Goal: Transaction & Acquisition: Book appointment/travel/reservation

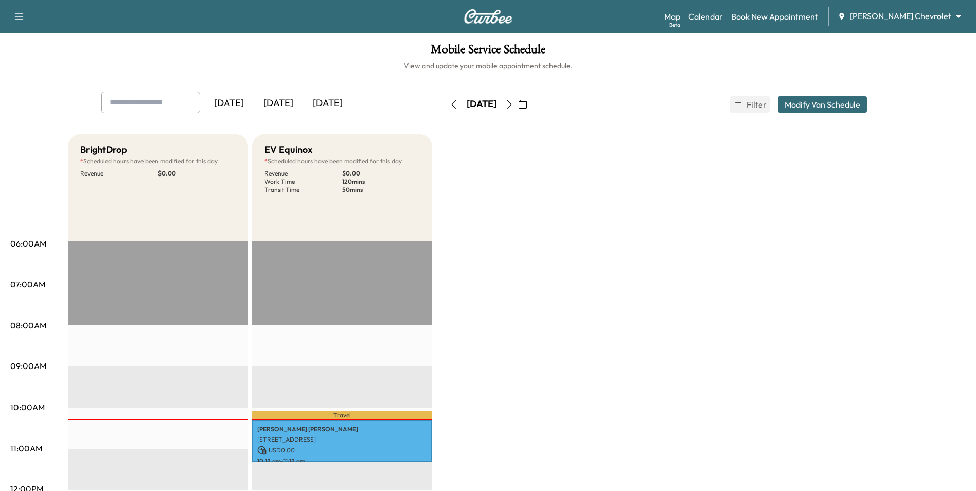
scroll to position [206, 0]
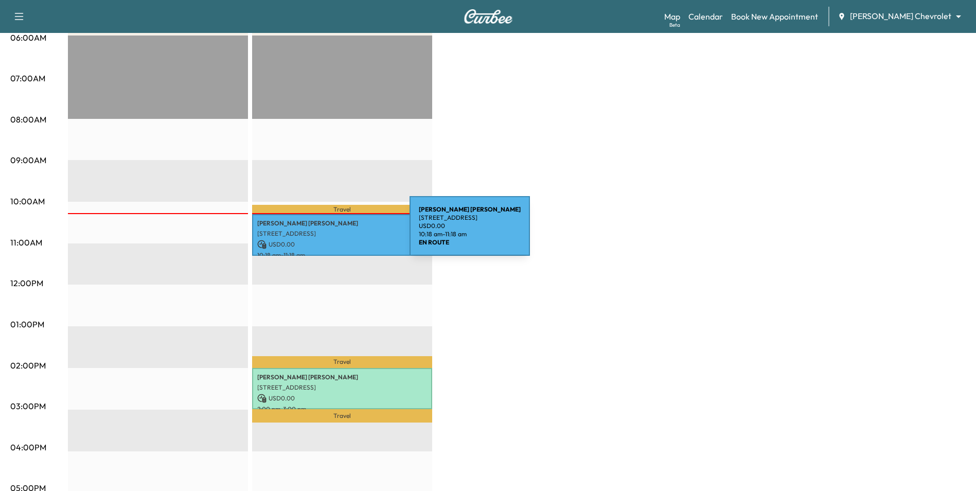
click at [332, 232] on p "1057 102nd St W, Inver Grove Heights, MN 55077, USA" at bounding box center [342, 234] width 170 height 8
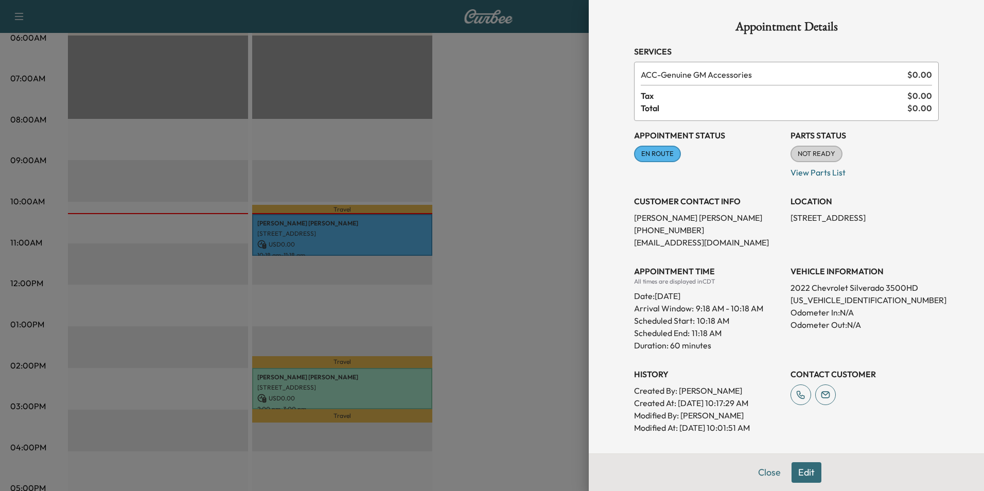
click at [535, 285] on div at bounding box center [492, 245] width 984 height 491
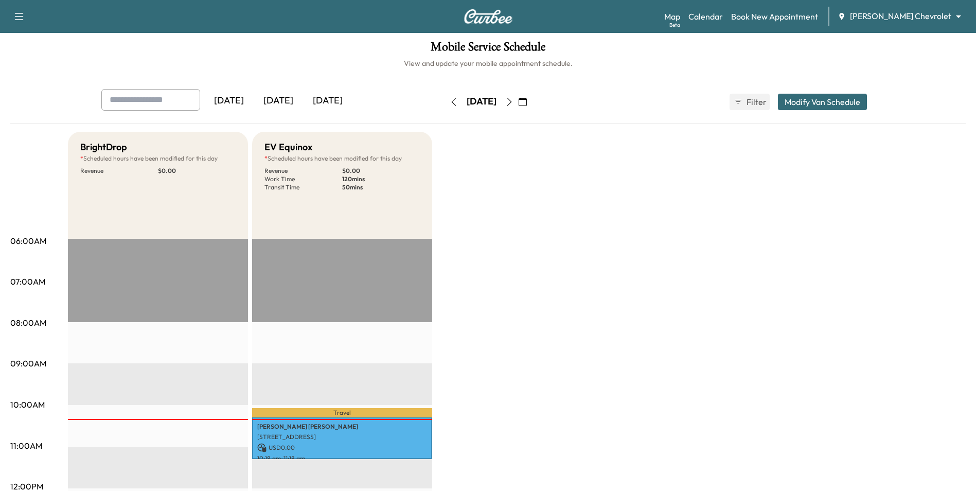
scroll to position [0, 0]
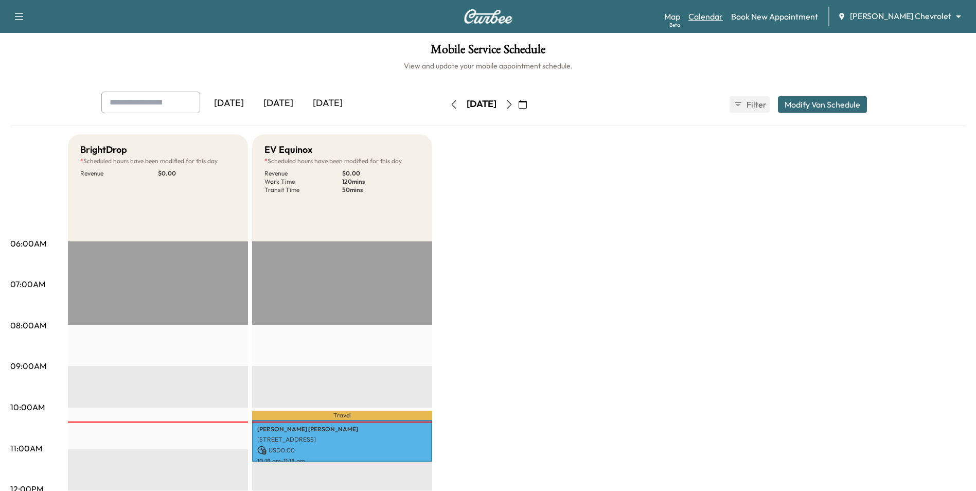
click at [723, 12] on link "Calendar" at bounding box center [706, 16] width 34 height 12
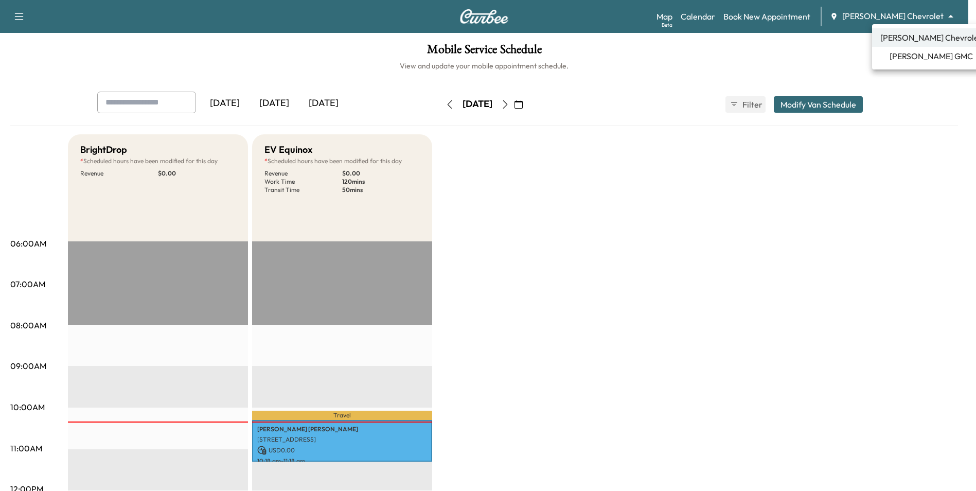
click at [927, 13] on body "Support Log Out Map Beta Calendar Book New Appointment Mauer Chevrolet ********…" at bounding box center [488, 245] width 976 height 491
click at [911, 59] on span "[PERSON_NAME] GMC" at bounding box center [931, 56] width 83 height 12
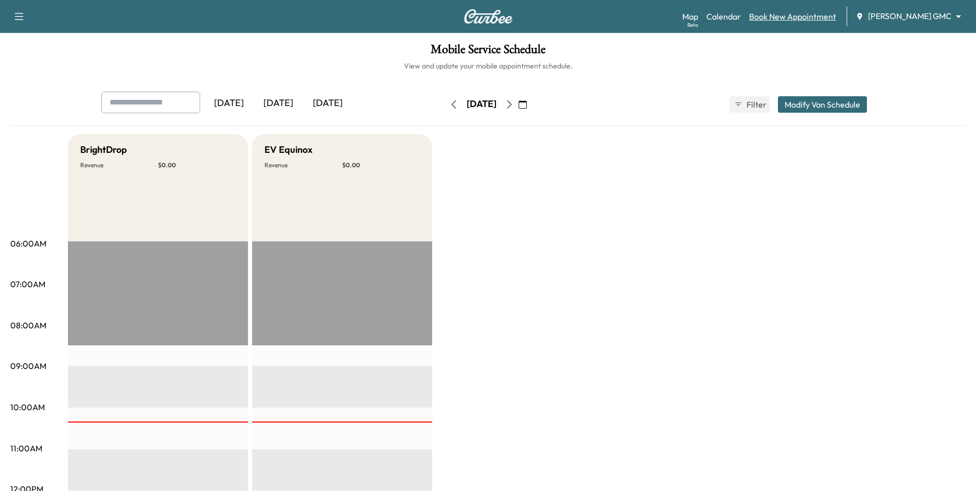
click at [832, 13] on link "Book New Appointment" at bounding box center [792, 16] width 87 height 12
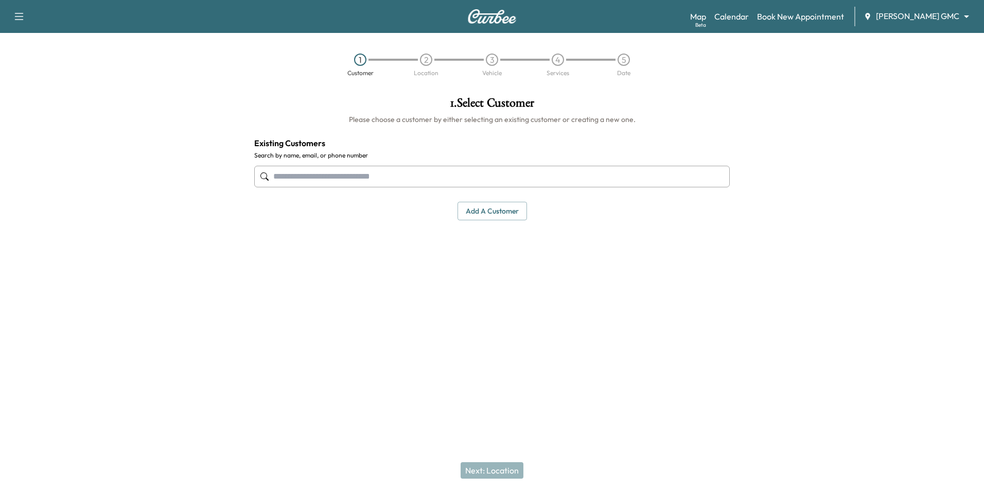
click at [913, 14] on body "Support Log Out Map Beta Calendar Book New Appointment Mauer GMC ******** ​ 1 C…" at bounding box center [492, 245] width 984 height 491
click at [916, 41] on span "Mauer Chevrolet" at bounding box center [938, 37] width 101 height 12
click at [404, 179] on input "text" at bounding box center [492, 177] width 476 height 22
paste input "**********"
type input "**********"
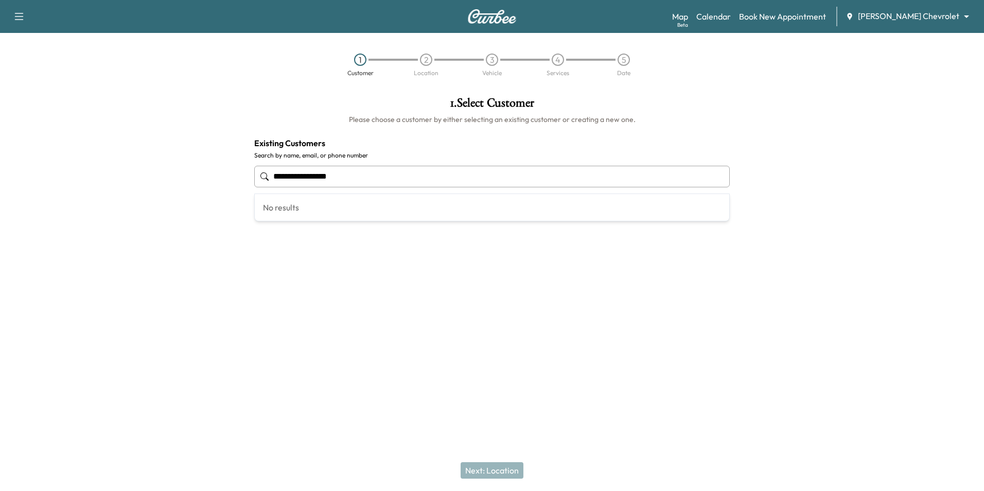
drag, startPoint x: 362, startPoint y: 176, endPoint x: 243, endPoint y: 175, distance: 118.4
click at [243, 175] on div "**********" at bounding box center [492, 211] width 984 height 245
paste input "**********"
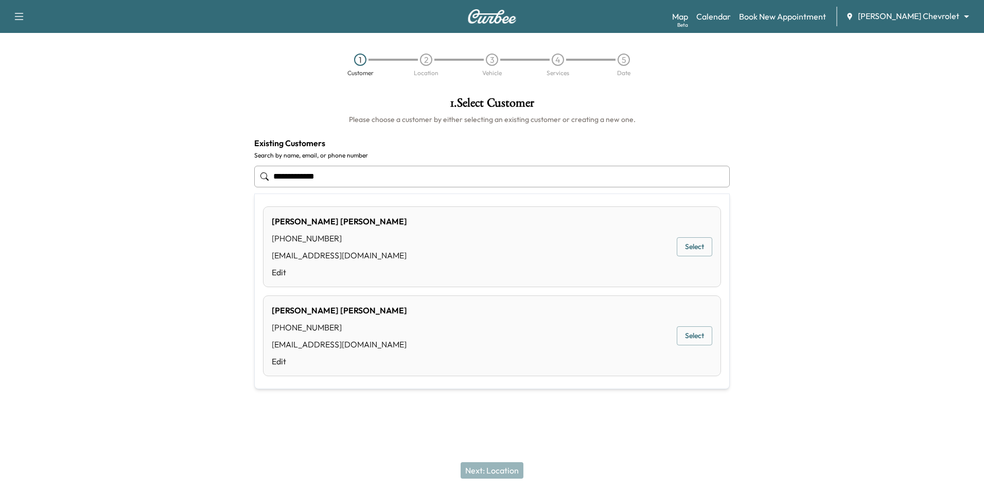
click at [480, 242] on div "Chris Braaten (651) 402-3524 Cbraat720@gmail.com Edit Select" at bounding box center [492, 246] width 458 height 81
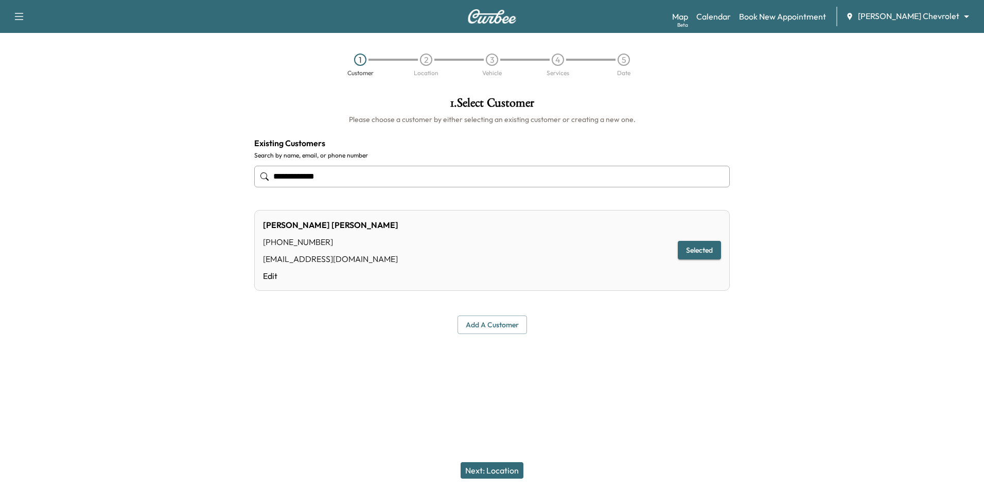
type input "**********"
click at [731, 20] on link "Calendar" at bounding box center [713, 16] width 34 height 12
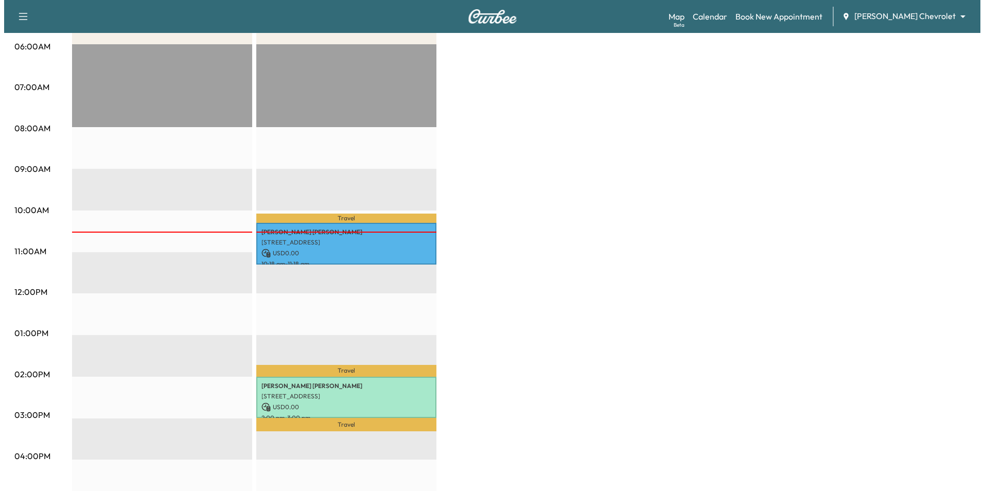
scroll to position [257, 0]
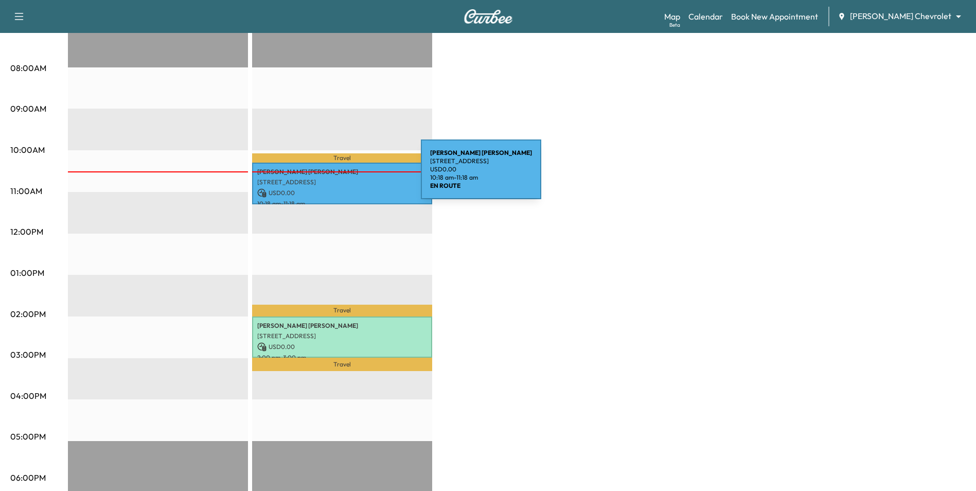
click at [344, 178] on p "1057 102nd St W, Inver Grove Heights, MN 55077, USA" at bounding box center [342, 182] width 170 height 8
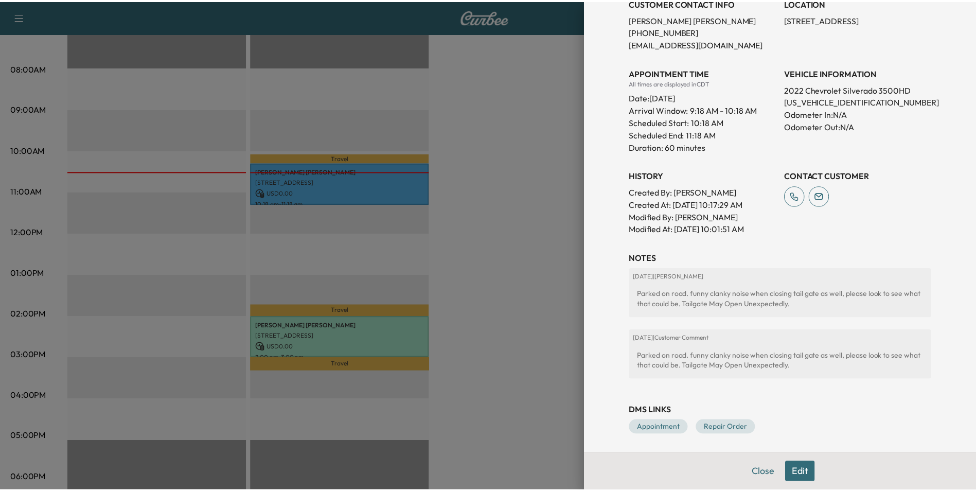
scroll to position [201, 0]
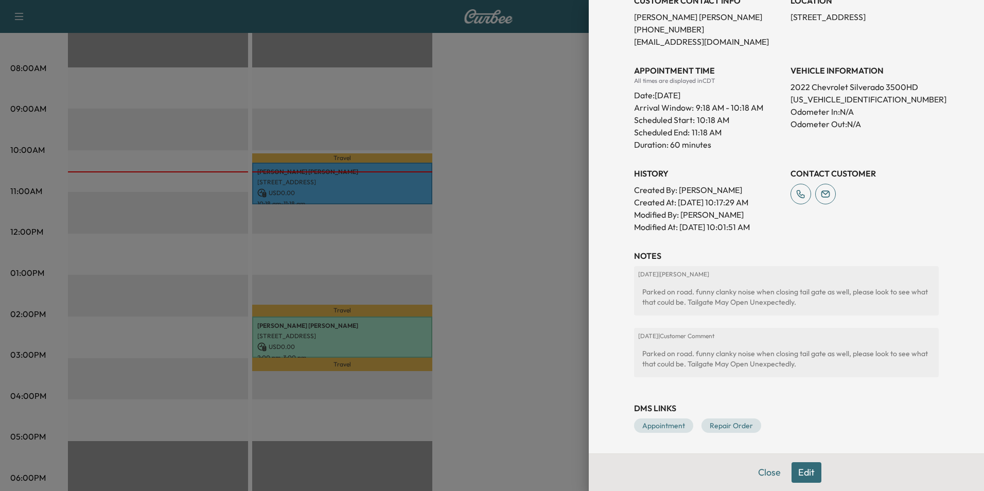
drag, startPoint x: 418, startPoint y: 285, endPoint x: 470, endPoint y: 291, distance: 52.3
click at [420, 286] on div at bounding box center [492, 245] width 984 height 491
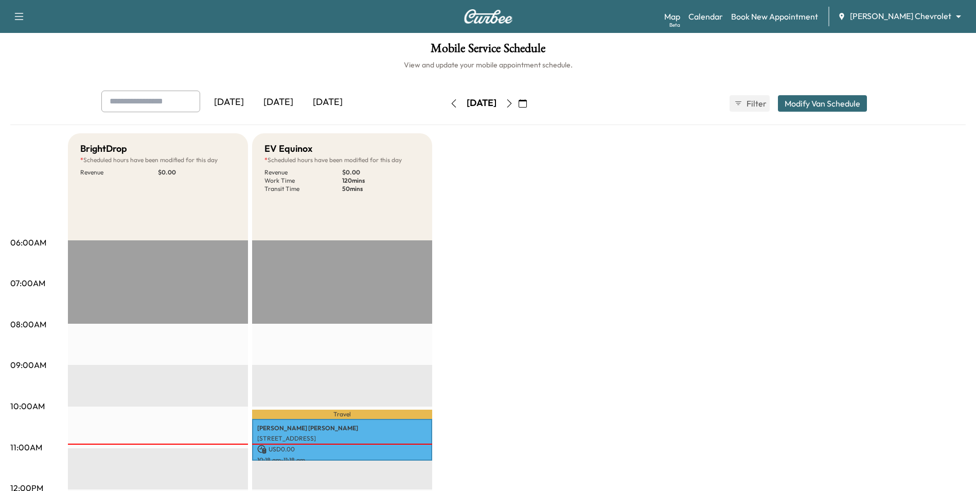
scroll to position [0, 0]
click at [512, 105] on icon "button" at bounding box center [509, 104] width 5 height 8
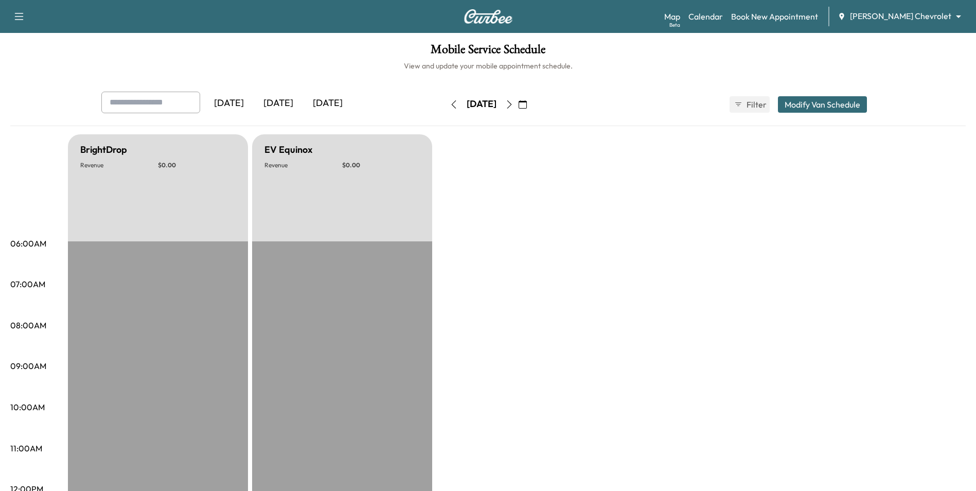
click at [532, 107] on button "button" at bounding box center [522, 104] width 17 height 16
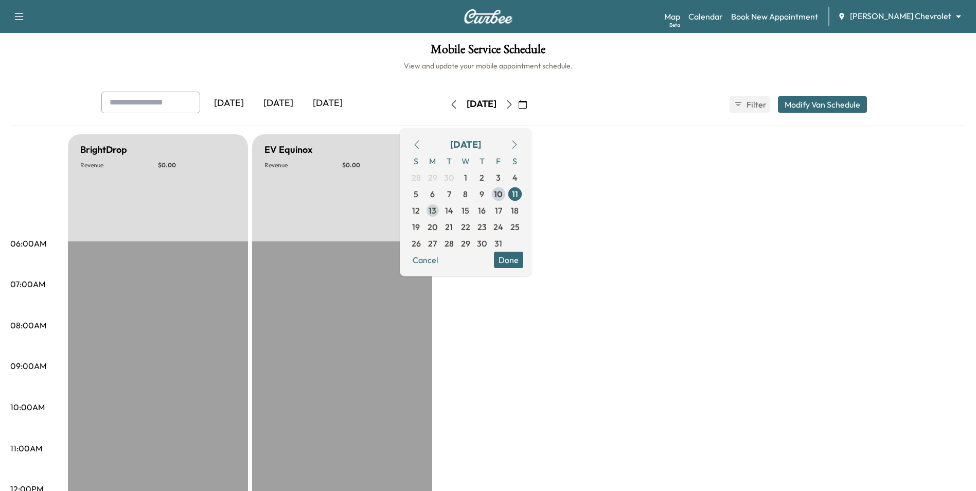
click at [441, 206] on span "13" at bounding box center [433, 210] width 16 height 16
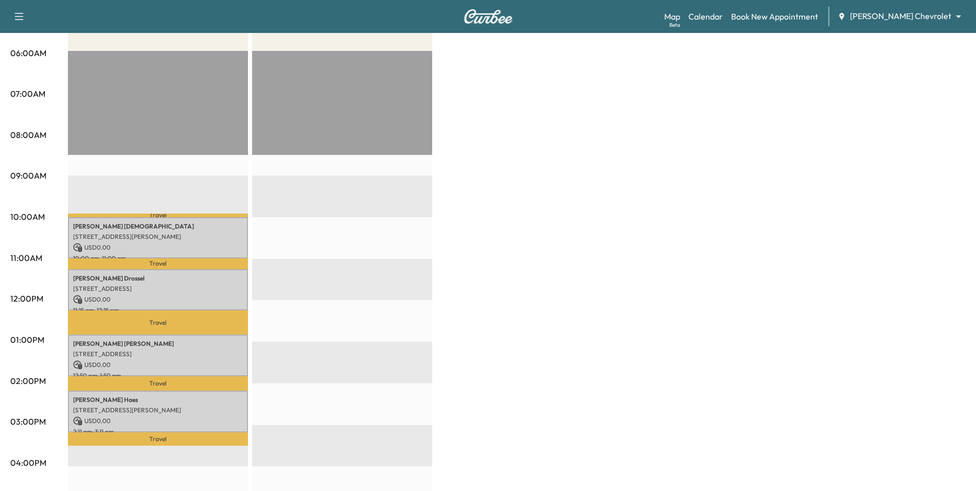
scroll to position [51, 0]
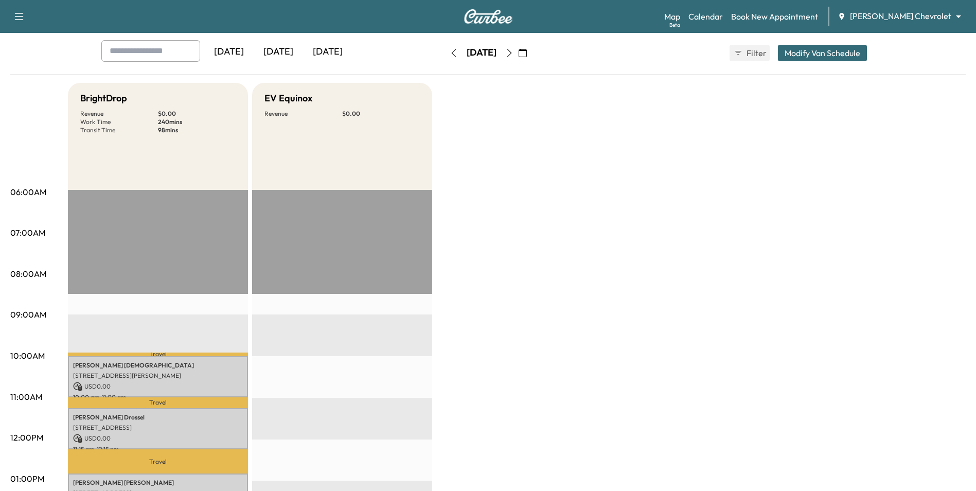
click at [527, 56] on icon "button" at bounding box center [523, 53] width 8 height 8
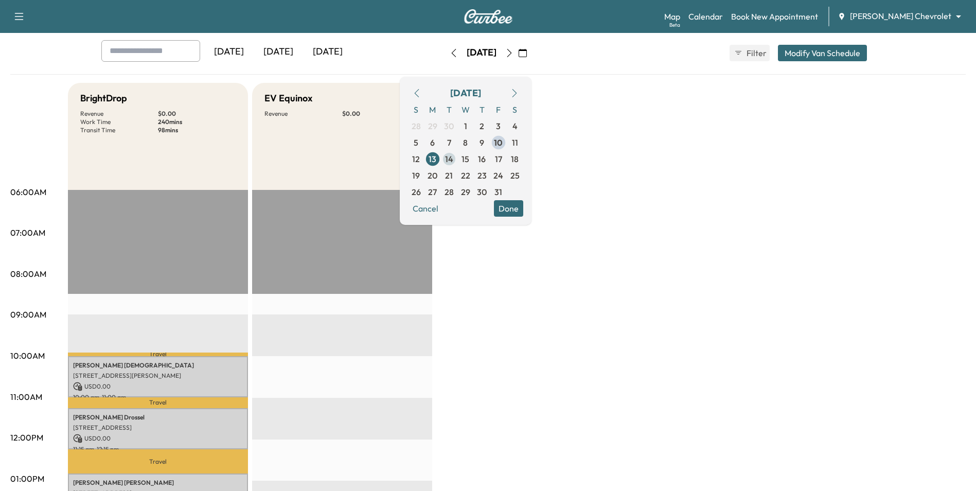
click at [453, 161] on span "14" at bounding box center [449, 159] width 8 height 12
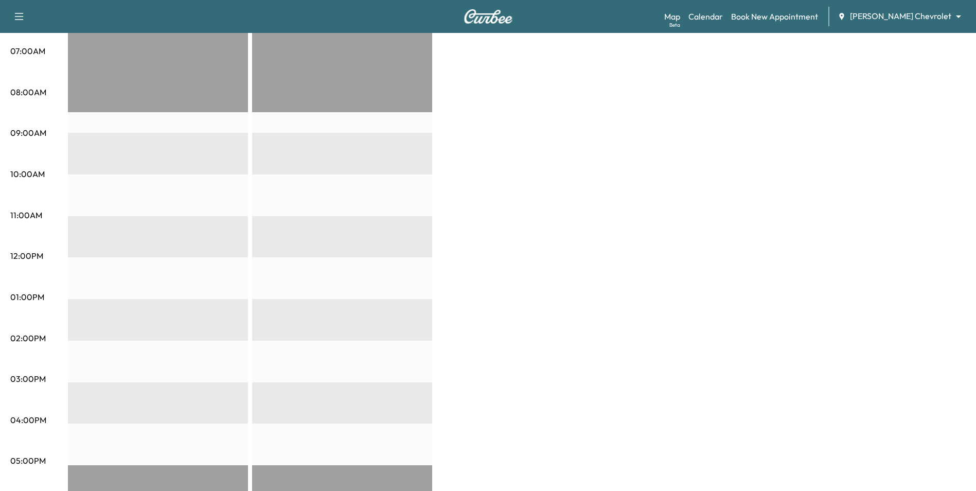
scroll to position [257, 0]
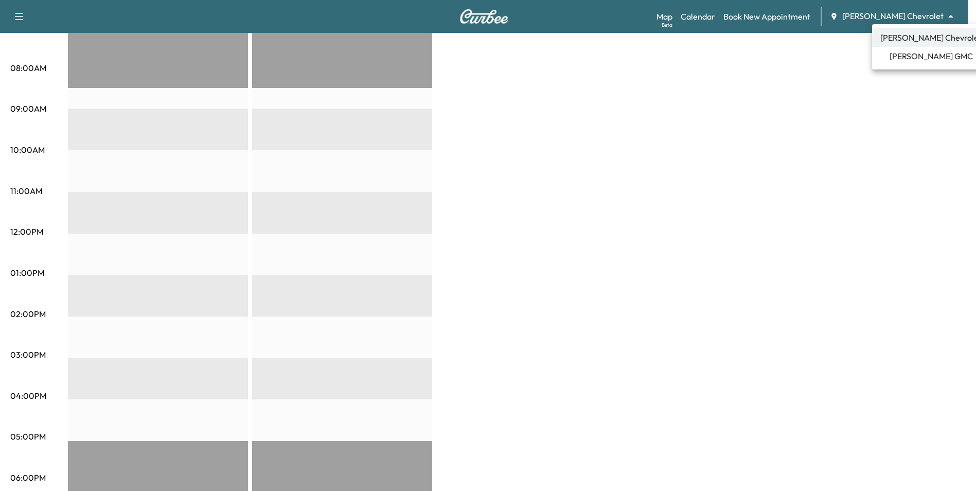
click at [918, 60] on span "[PERSON_NAME] GMC" at bounding box center [931, 56] width 83 height 12
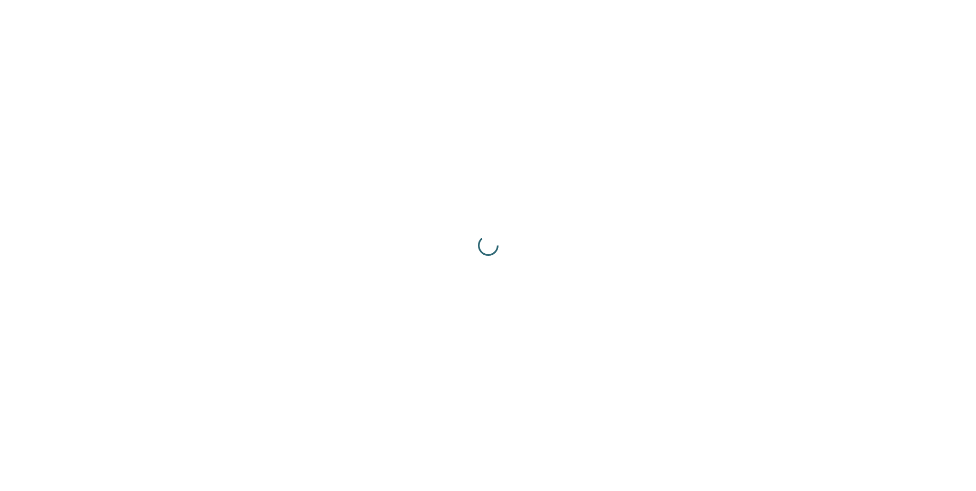
scroll to position [0, 0]
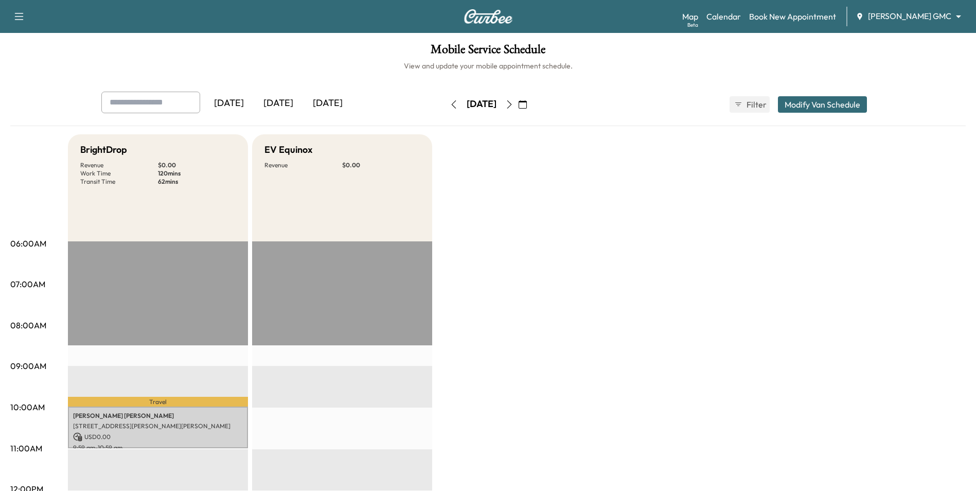
click at [904, 12] on body "Support Log Out Map Beta Calendar Book New Appointment Mauer GMC ******** ​ Mob…" at bounding box center [488, 245] width 976 height 491
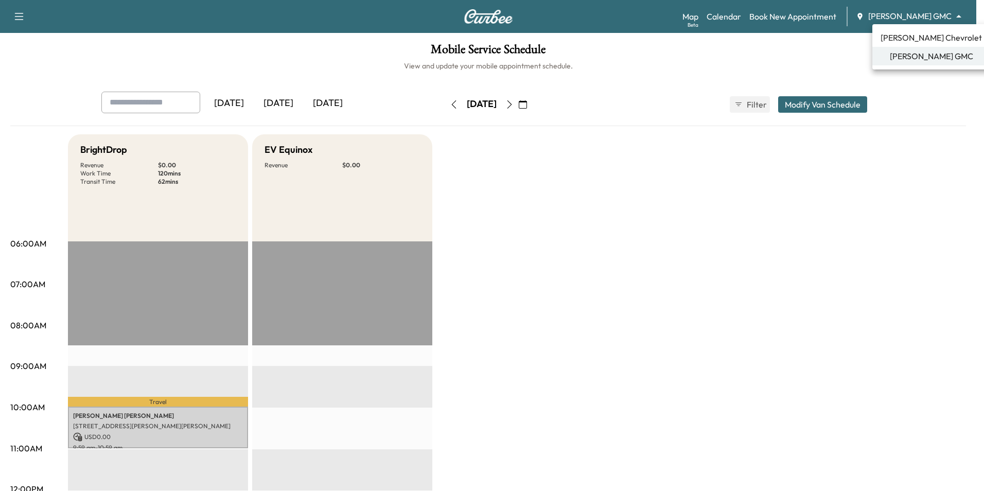
click at [911, 40] on span "Mauer Chevrolet" at bounding box center [931, 37] width 101 height 12
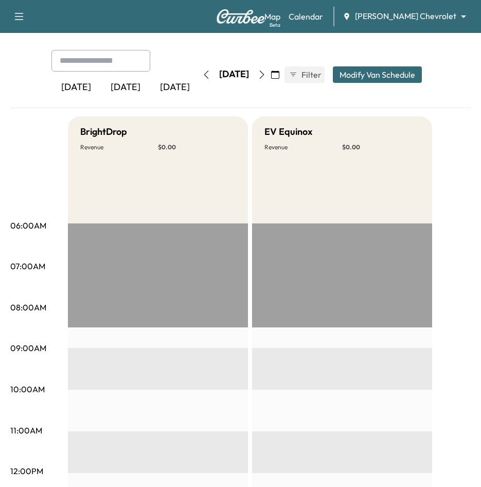
scroll to position [33, 0]
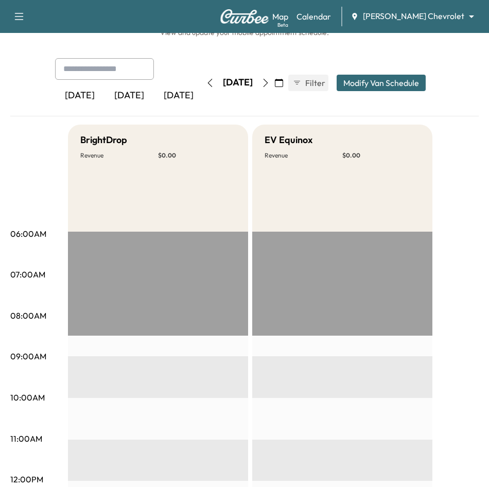
click at [411, 15] on body "Book New Appointment Support Log Out Map Beta Calendar Mauer Chevrolet ********…" at bounding box center [244, 210] width 489 height 487
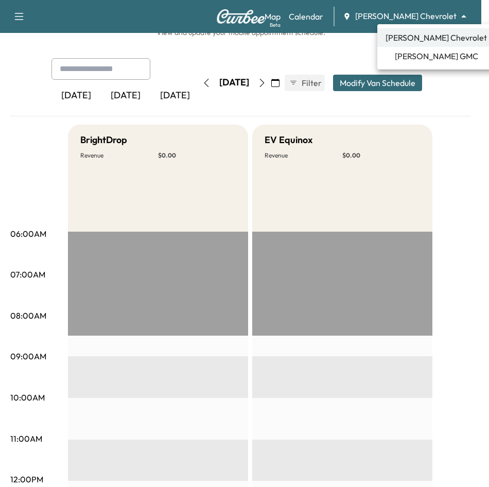
click at [422, 38] on span "Mauer Chevrolet" at bounding box center [435, 37] width 101 height 12
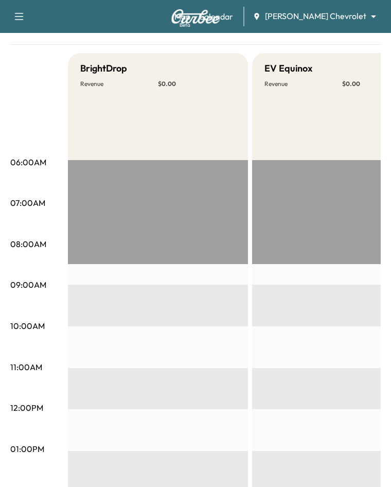
scroll to position [46, 0]
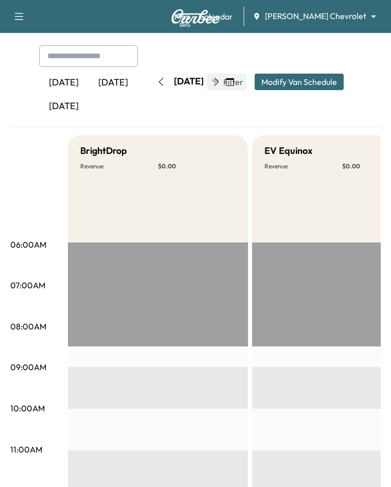
click at [221, 83] on icon "button" at bounding box center [217, 82] width 8 height 8
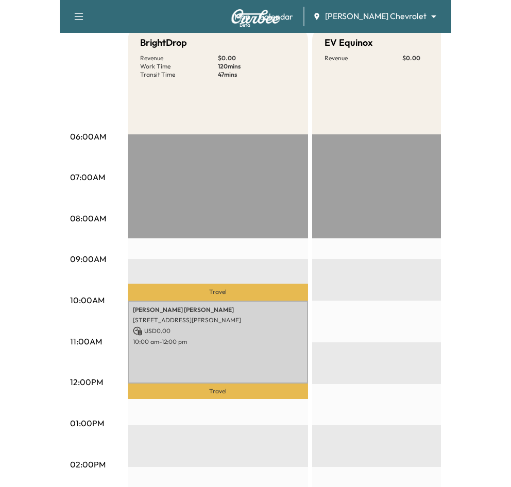
scroll to position [131, 0]
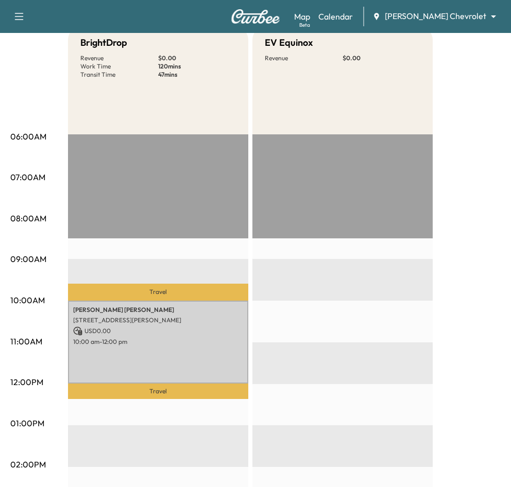
drag, startPoint x: 24, startPoint y: 17, endPoint x: 31, endPoint y: 22, distance: 8.6
click at [24, 17] on icon "button" at bounding box center [19, 16] width 12 height 12
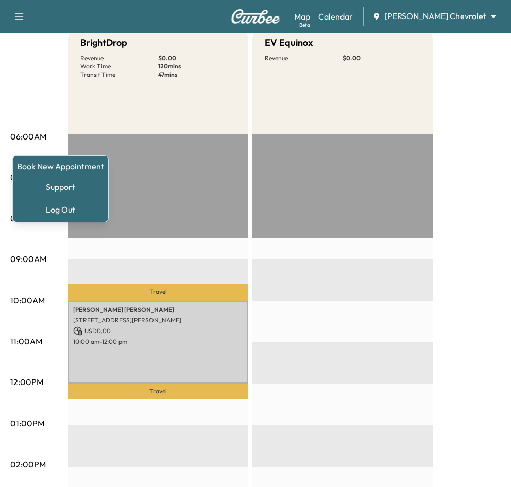
drag, startPoint x: 447, startPoint y: 81, endPoint x: 476, endPoint y: 157, distance: 81.9
click at [449, 81] on div "BrightDrop Revenue $ 0.00 Work Time 120 mins Transit Time 47 mins Travel NICHOL…" at bounding box center [284, 413] width 432 height 772
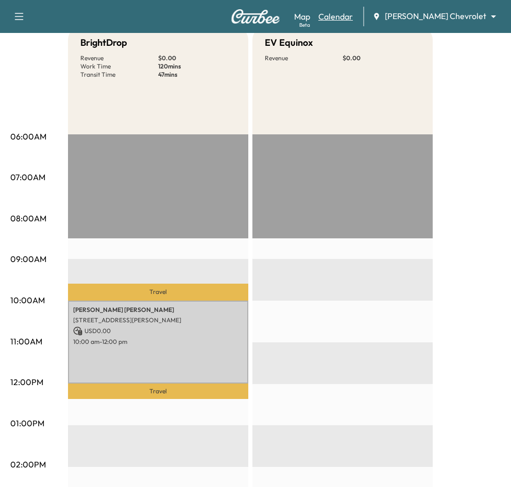
click at [353, 18] on link "Calendar" at bounding box center [335, 16] width 34 height 12
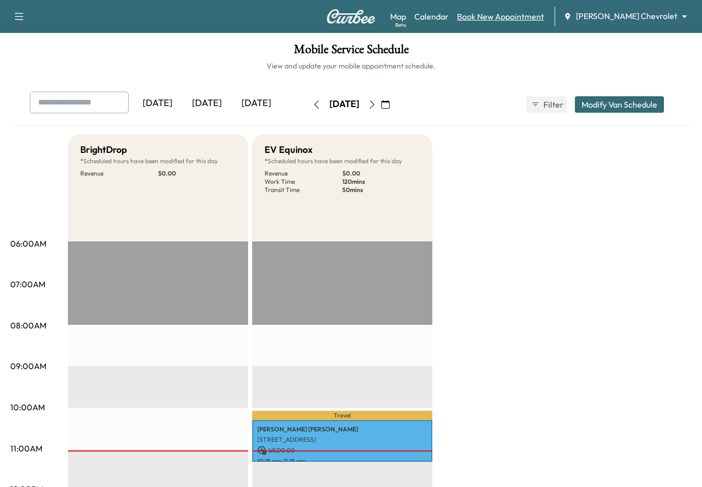
click at [542, 16] on link "Book New Appointment" at bounding box center [500, 16] width 87 height 12
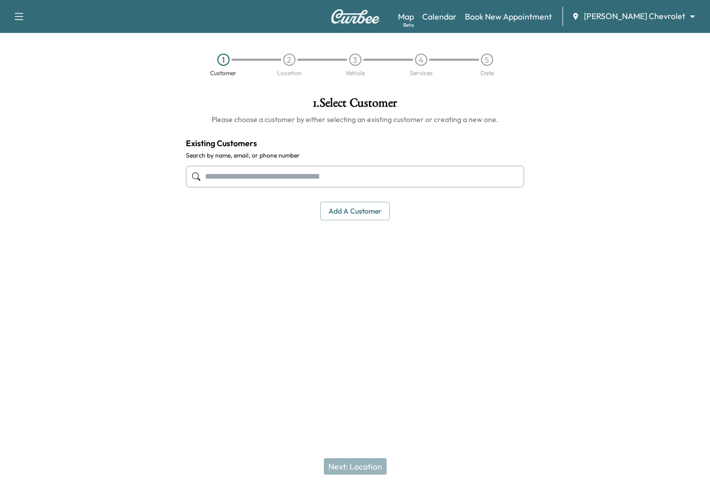
click at [347, 175] on input "text" at bounding box center [355, 177] width 339 height 22
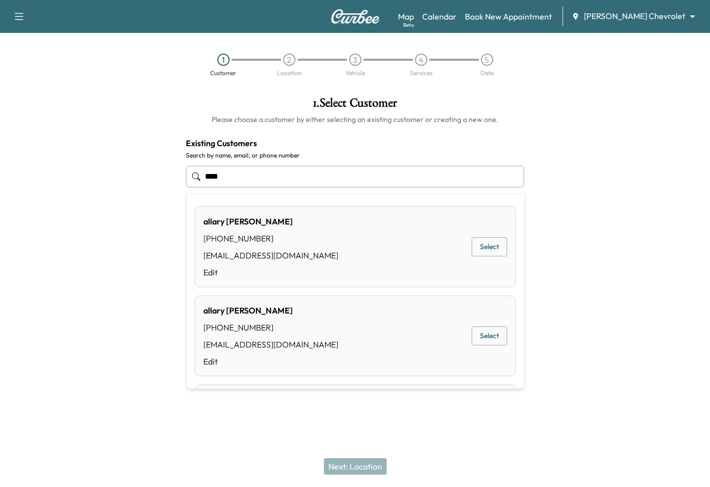
click at [329, 239] on div "allary Horwath (651) 238-3710 ahorwath@mauerauto.com Edit Select" at bounding box center [355, 246] width 321 height 81
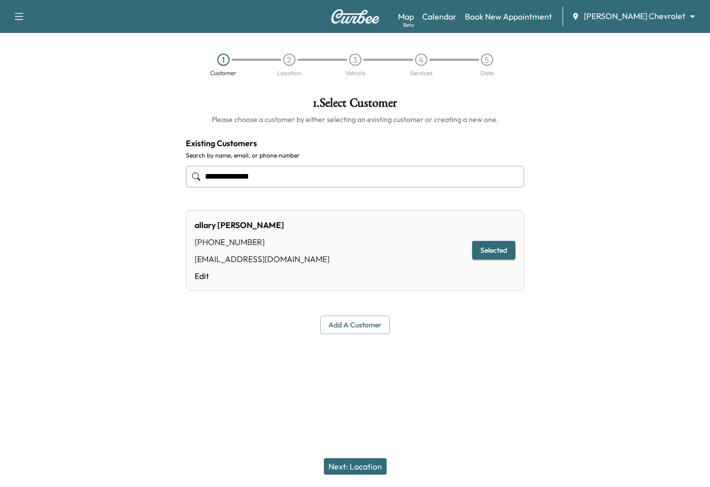
type input "**********"
click at [365, 467] on button "Next: Location" at bounding box center [355, 466] width 63 height 16
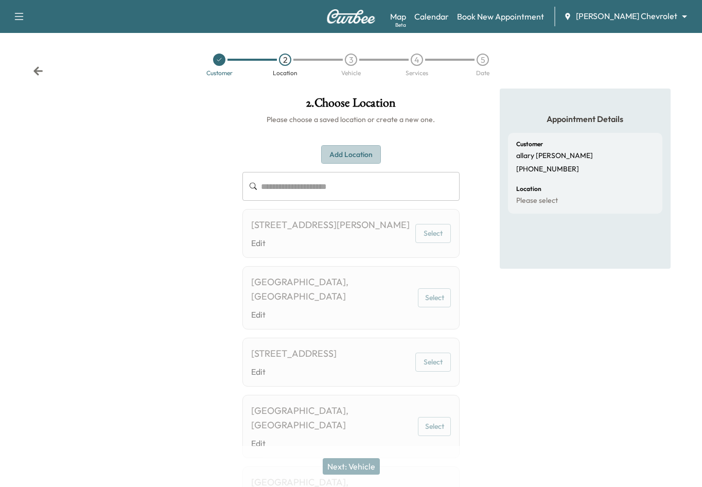
click at [357, 154] on button "Add Location" at bounding box center [351, 154] width 60 height 19
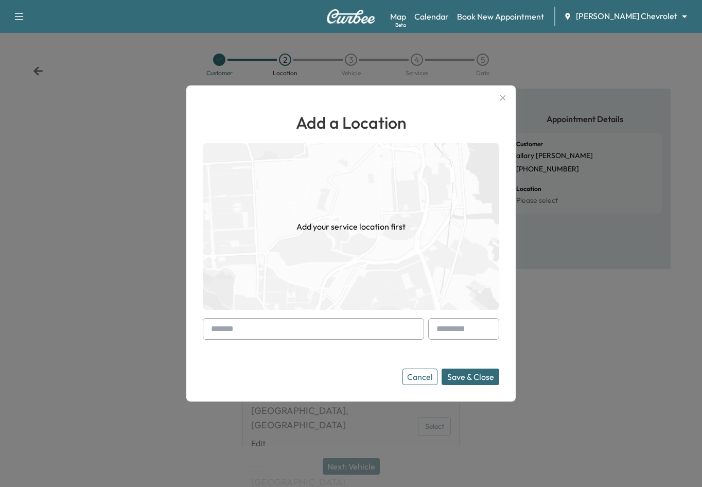
click at [426, 378] on button "Cancel" at bounding box center [419, 376] width 35 height 16
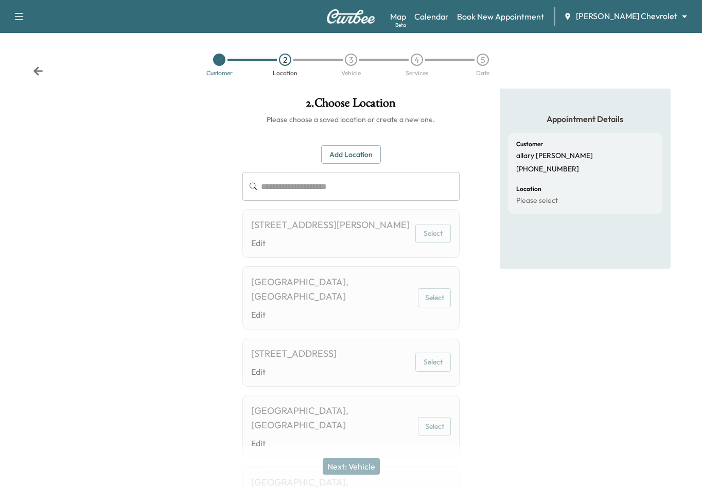
click at [429, 239] on button "Select" at bounding box center [433, 233] width 36 height 19
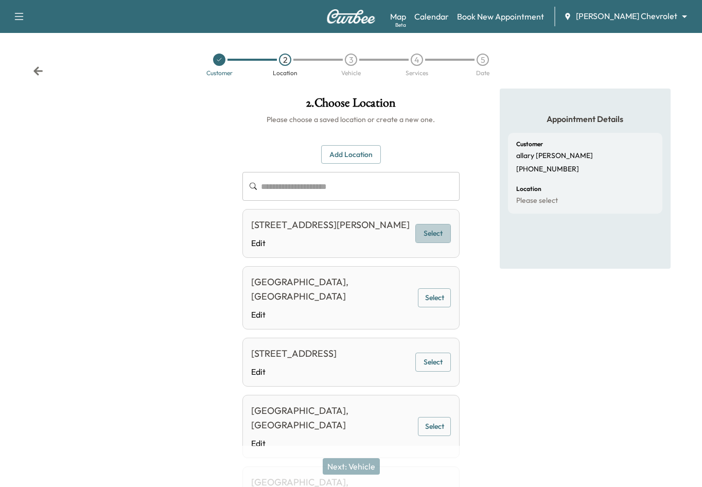
click at [427, 241] on button "Select" at bounding box center [433, 233] width 36 height 19
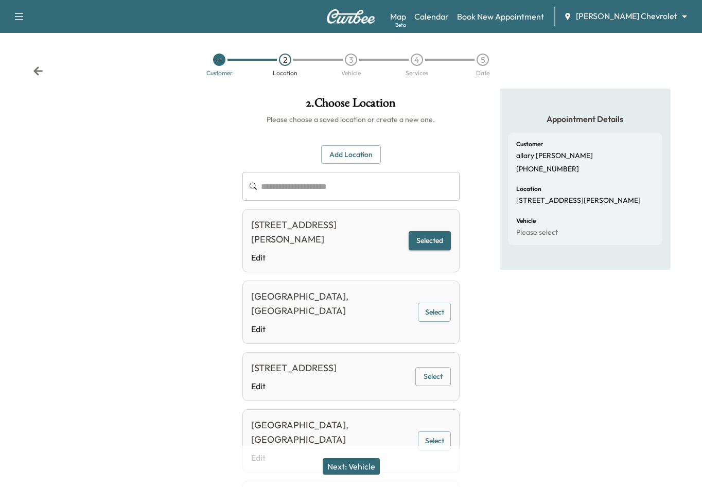
click at [367, 469] on button "Next: Vehicle" at bounding box center [351, 466] width 57 height 16
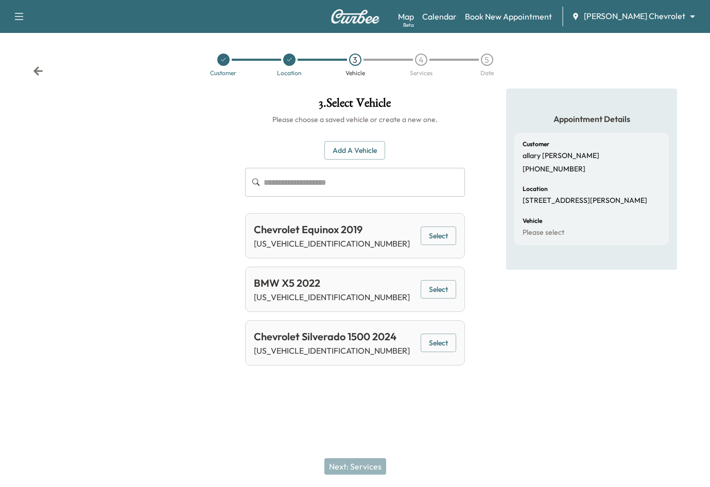
click at [443, 230] on button "Select" at bounding box center [438, 235] width 36 height 19
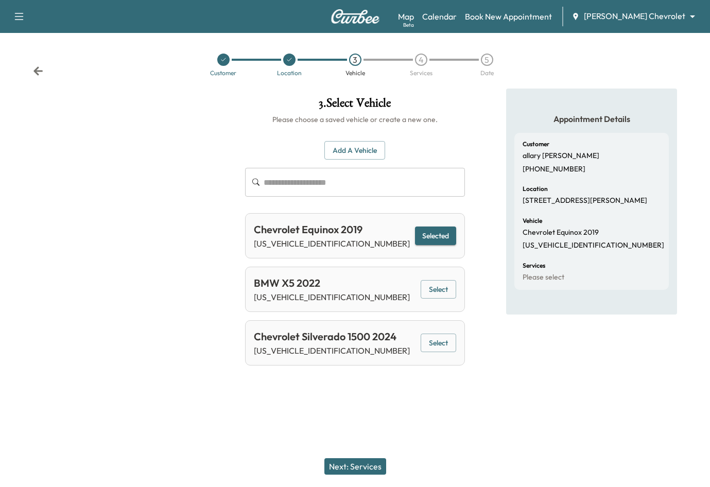
click at [39, 69] on icon at bounding box center [38, 71] width 10 height 10
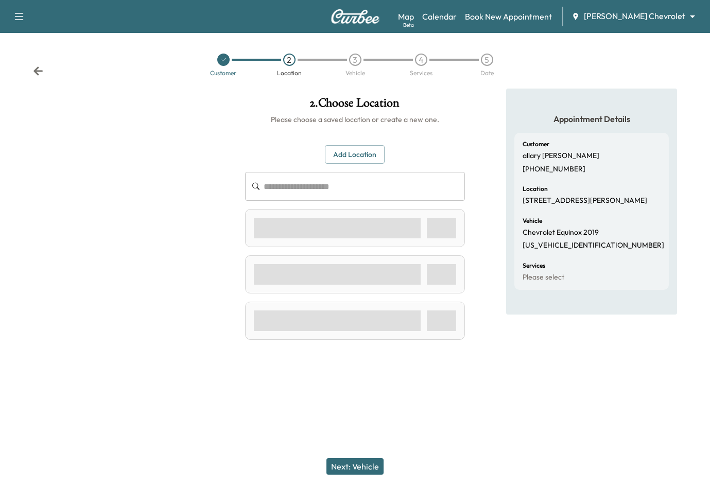
click at [341, 190] on input "text" at bounding box center [363, 186] width 201 height 29
click at [341, 151] on button "Add Location" at bounding box center [355, 154] width 60 height 19
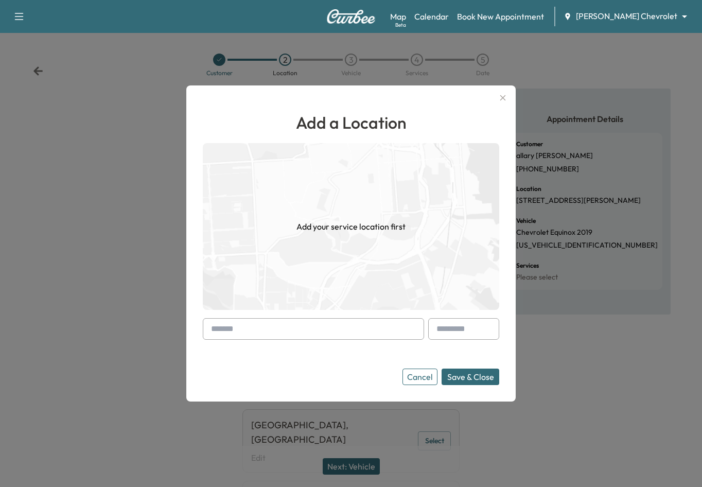
click at [344, 325] on input "text" at bounding box center [313, 329] width 221 height 22
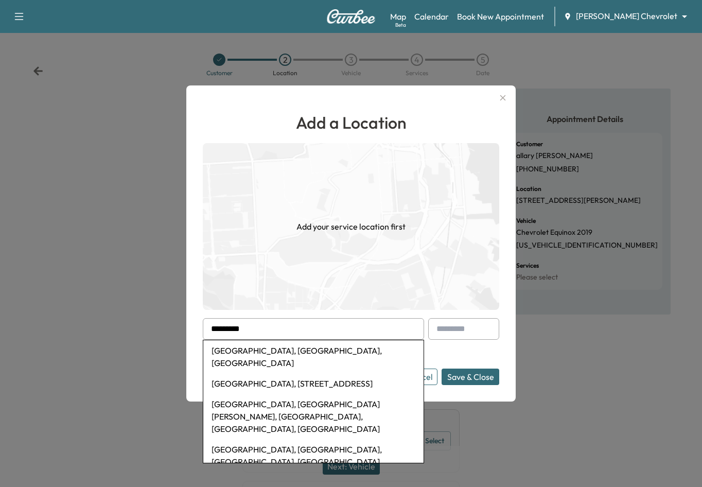
click at [312, 348] on li "Rosemount, MN, USA" at bounding box center [313, 356] width 220 height 33
type input "**********"
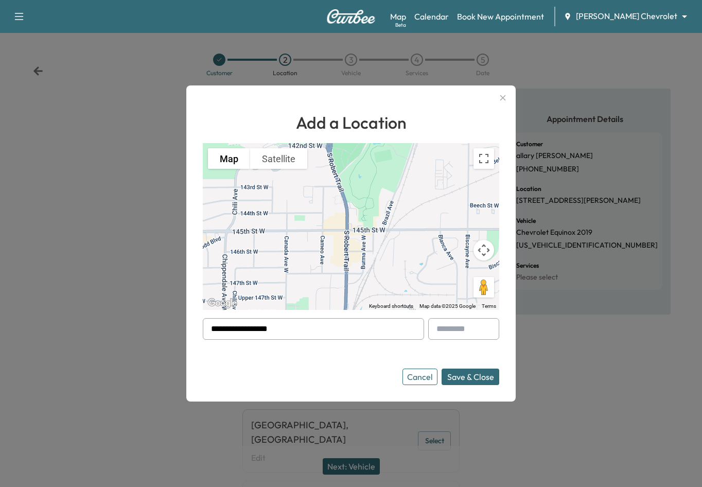
click at [419, 378] on button "Cancel" at bounding box center [419, 376] width 35 height 16
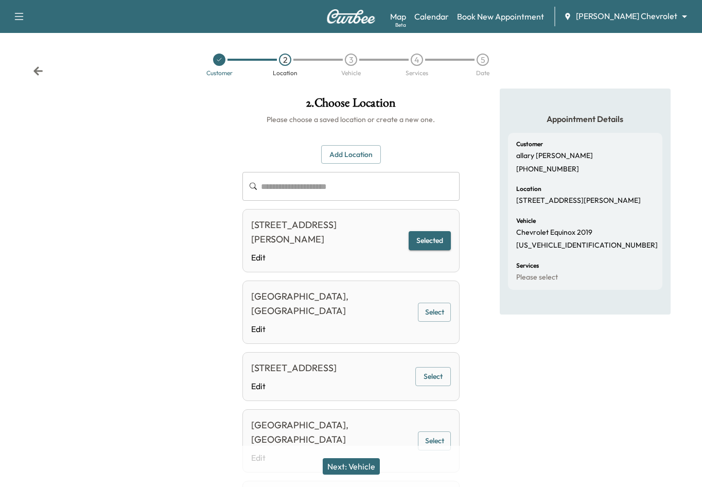
click at [37, 68] on icon at bounding box center [37, 70] width 9 height 9
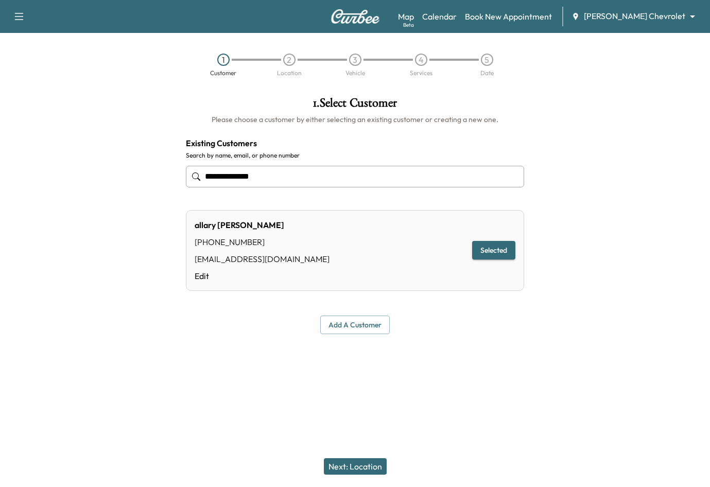
click at [710, 58] on html "**********" at bounding box center [355, 243] width 710 height 487
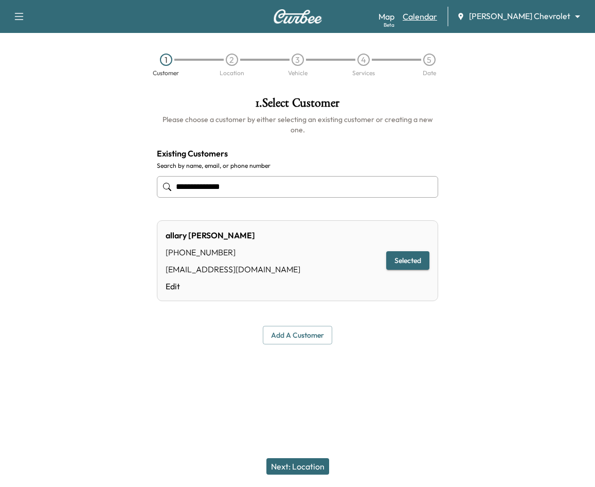
click at [437, 12] on link "Calendar" at bounding box center [420, 16] width 34 height 12
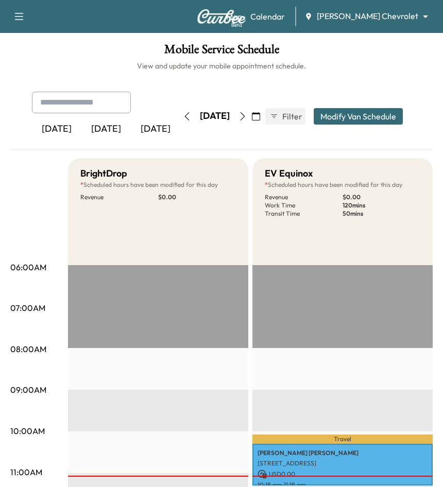
click at [107, 131] on div "[DATE]" at bounding box center [105, 129] width 49 height 24
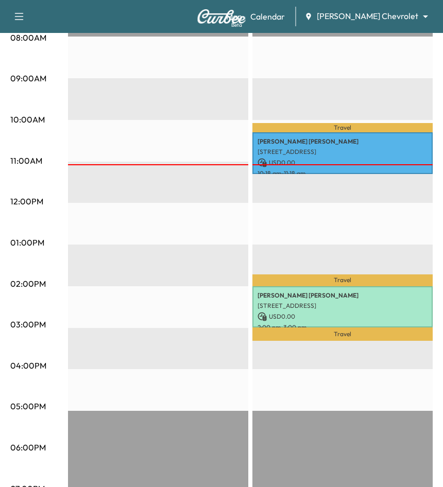
scroll to position [309, 0]
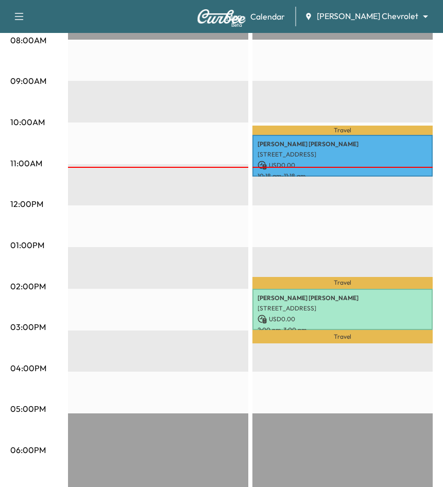
click at [242, 21] on link "Map Beta" at bounding box center [234, 16] width 16 height 12
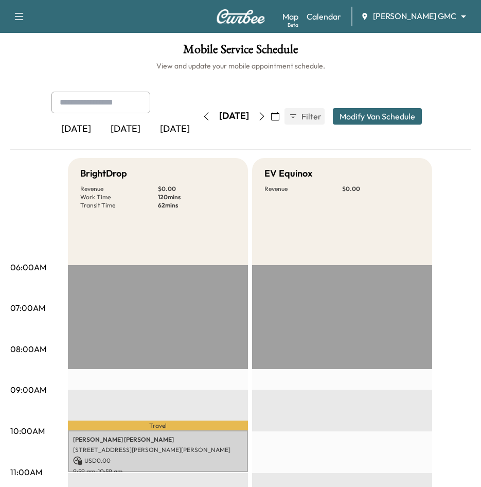
click at [477, 144] on div "Mobile Service Schedule View and update your mobile appointment schedule. [DATE…" at bounding box center [240, 486] width 481 height 907
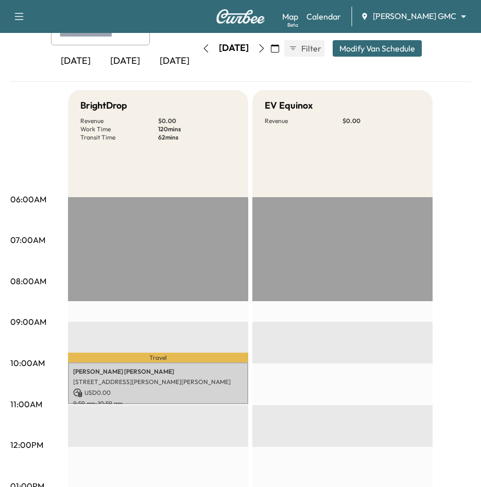
scroll to position [59, 0]
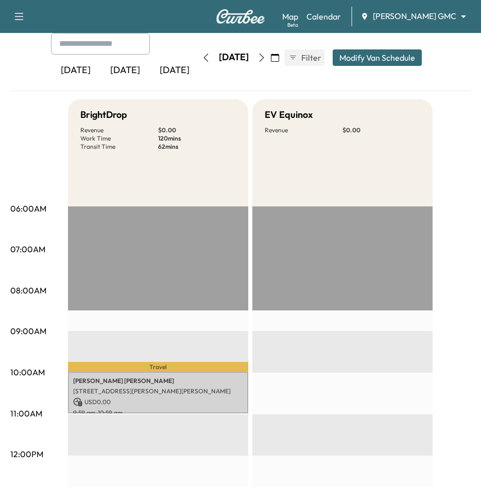
click at [266, 58] on icon "button" at bounding box center [261, 58] width 8 height 8
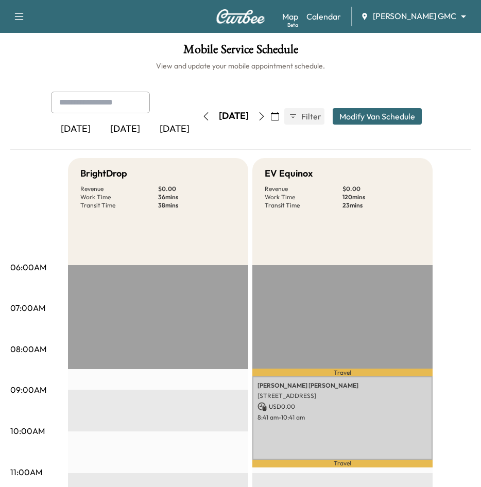
click at [202, 114] on icon "button" at bounding box center [206, 116] width 8 height 8
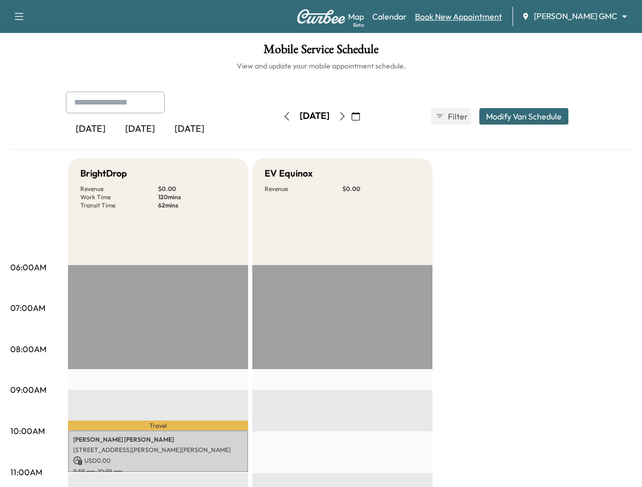
click at [474, 19] on link "Book New Appointment" at bounding box center [458, 16] width 87 height 12
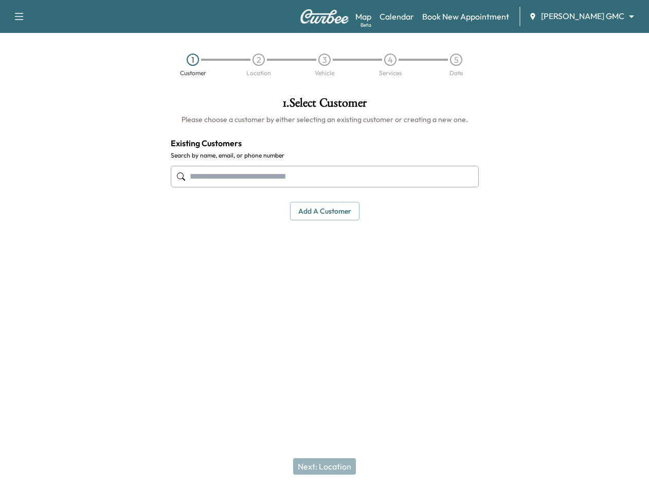
click at [296, 179] on input "text" at bounding box center [325, 177] width 308 height 22
paste input "**********"
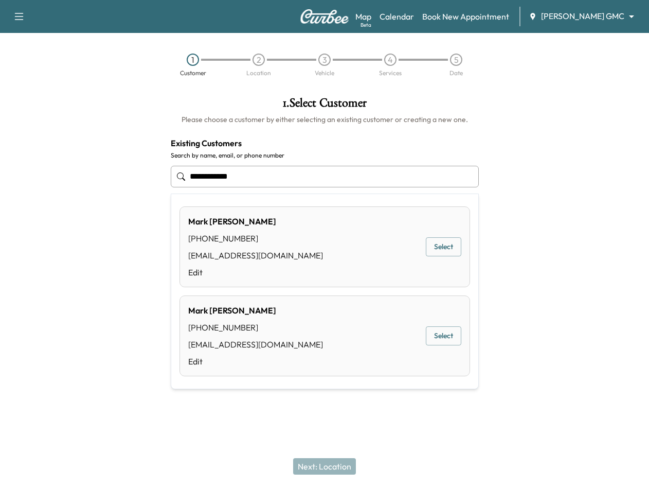
click at [446, 248] on button "Select" at bounding box center [444, 246] width 36 height 19
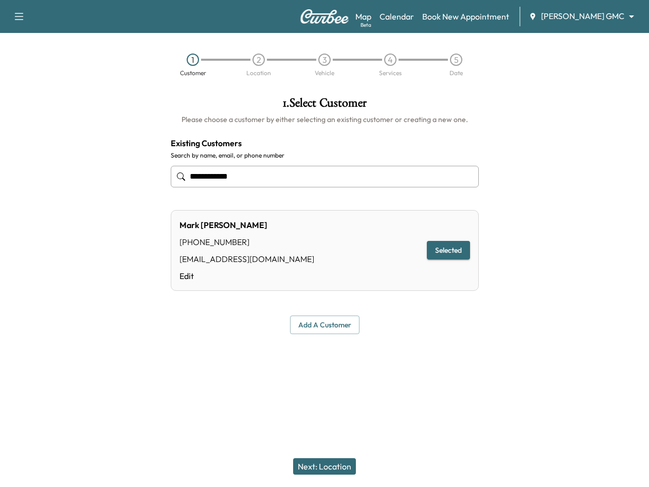
type input "**********"
click at [336, 465] on button "Next: Location" at bounding box center [324, 466] width 63 height 16
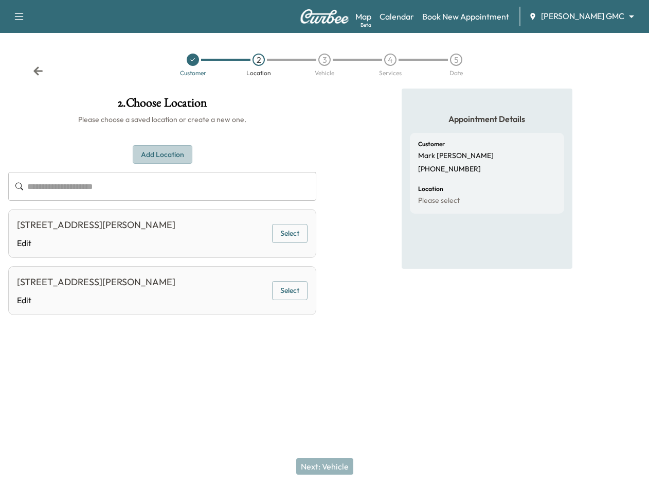
click at [174, 155] on button "Add Location" at bounding box center [163, 154] width 60 height 19
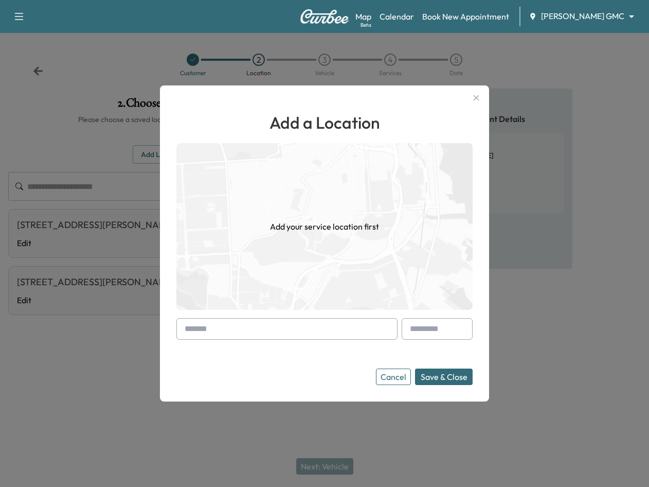
click at [294, 341] on form "Cancel Save & Close" at bounding box center [325, 351] width 296 height 67
drag, startPoint x: 289, startPoint y: 327, endPoint x: 291, endPoint y: 355, distance: 27.9
click at [289, 327] on input "text" at bounding box center [287, 329] width 221 height 22
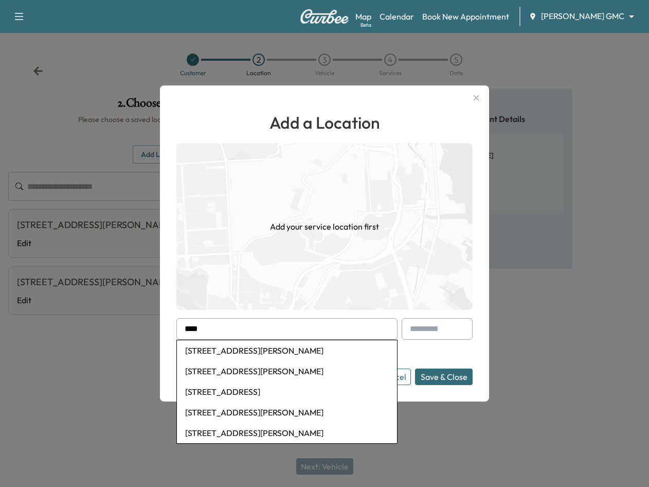
click at [293, 373] on li "[STREET_ADDRESS][PERSON_NAME]" at bounding box center [287, 371] width 220 height 21
type input "**********"
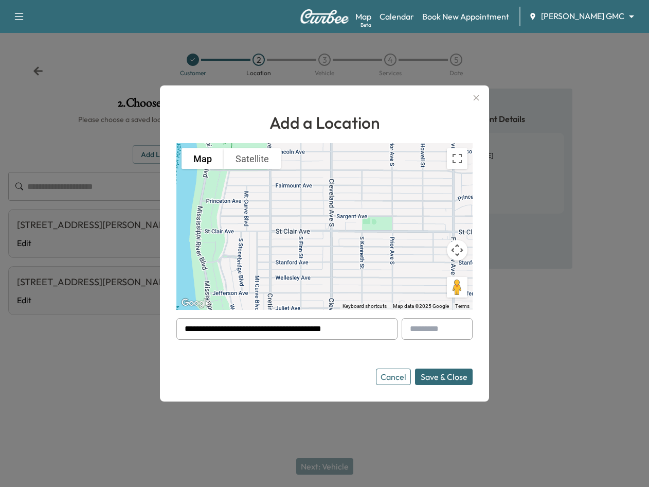
click at [435, 375] on button "Save & Close" at bounding box center [444, 376] width 58 height 16
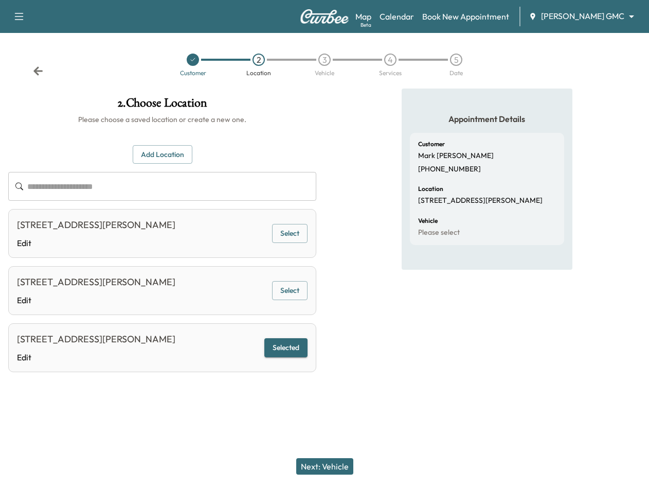
click at [333, 468] on button "Next: Vehicle" at bounding box center [324, 466] width 57 height 16
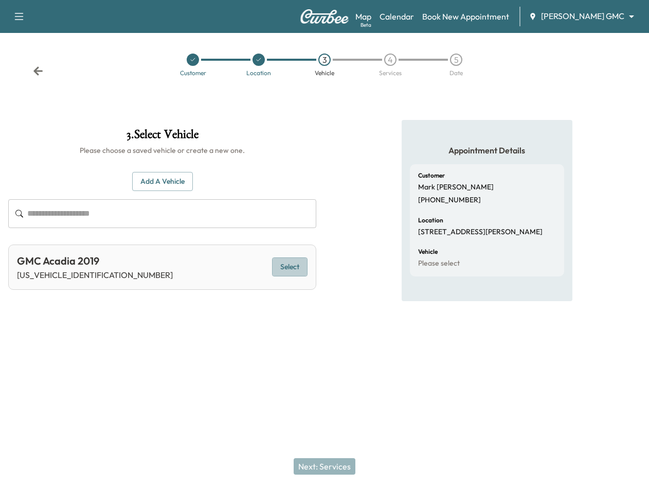
click at [287, 270] on button "Select" at bounding box center [290, 266] width 36 height 19
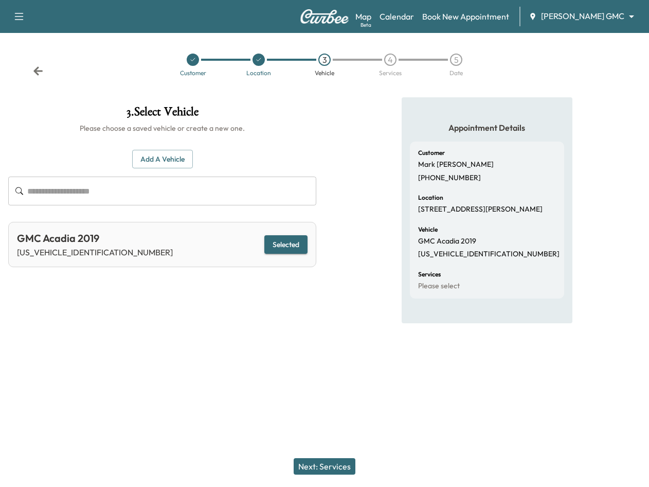
click at [319, 464] on button "Next: Services" at bounding box center [325, 466] width 62 height 16
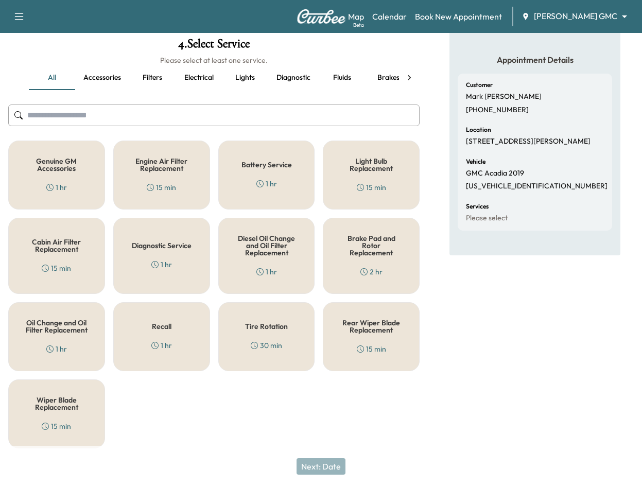
scroll to position [62, 0]
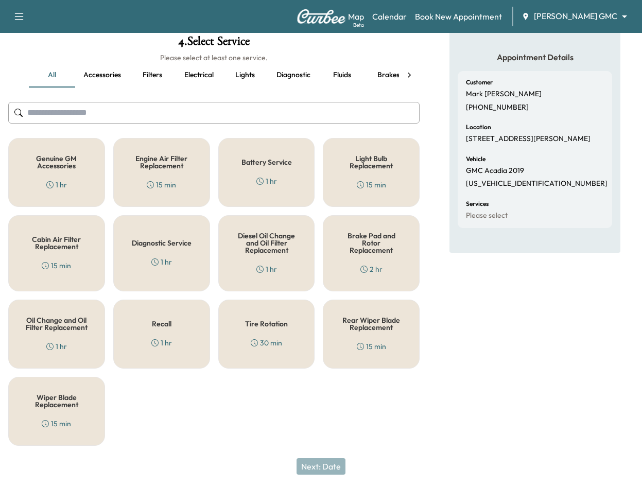
click at [263, 329] on div "Tire Rotation 30 min" at bounding box center [266, 334] width 97 height 69
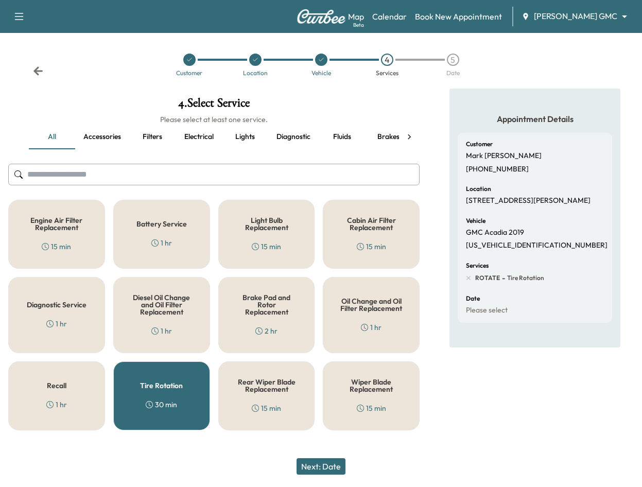
scroll to position [0, 0]
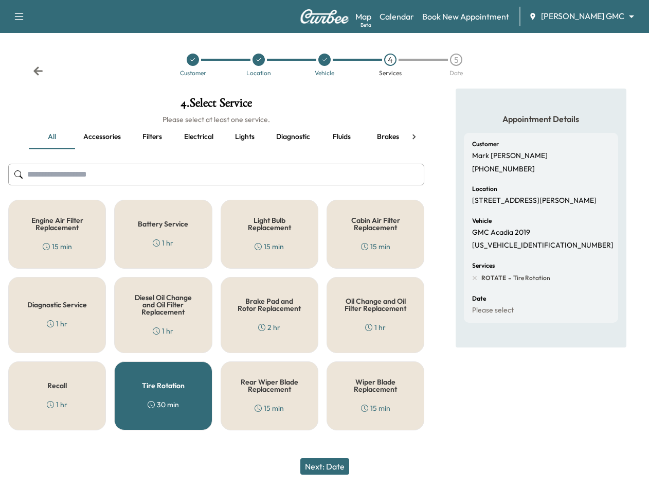
drag, startPoint x: 380, startPoint y: 396, endPoint x: 378, endPoint y: 401, distance: 5.5
click at [381, 396] on div "Wiper Blade Replacement 15 min" at bounding box center [376, 395] width 98 height 69
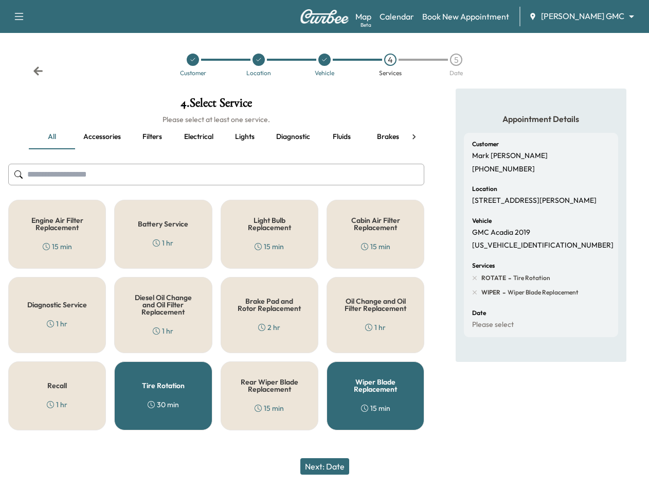
click at [373, 310] on h5 "Oil Change and Oil Filter Replacement" at bounding box center [376, 304] width 64 height 14
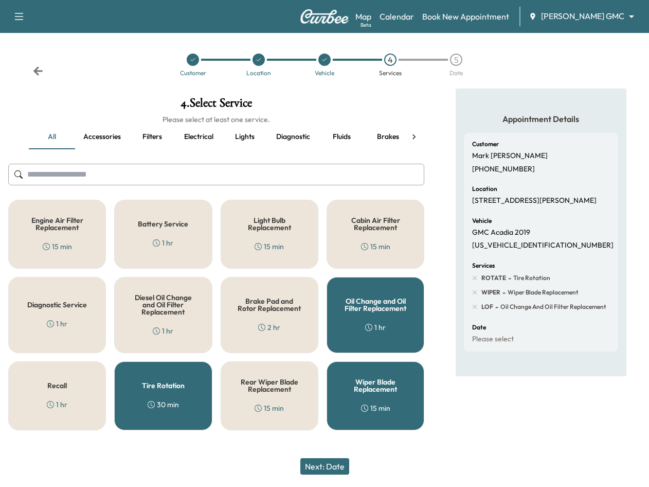
click at [336, 468] on button "Next: Date" at bounding box center [325, 466] width 49 height 16
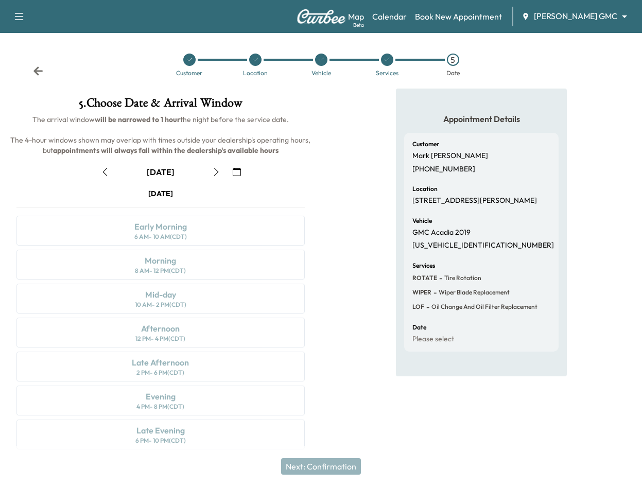
click at [232, 168] on button "button" at bounding box center [236, 172] width 17 height 16
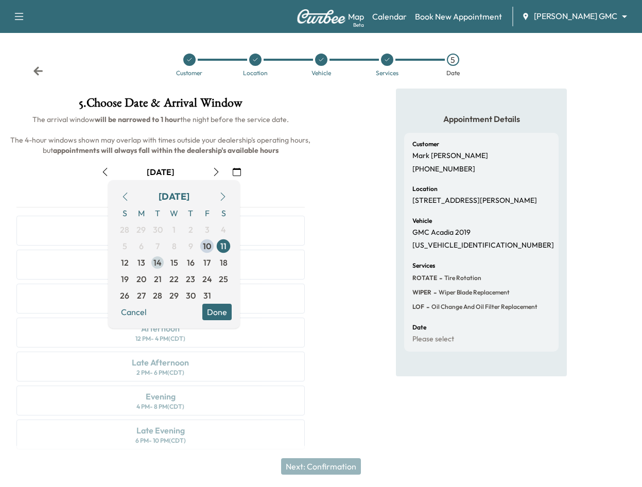
click at [160, 263] on span "14" at bounding box center [157, 262] width 8 height 12
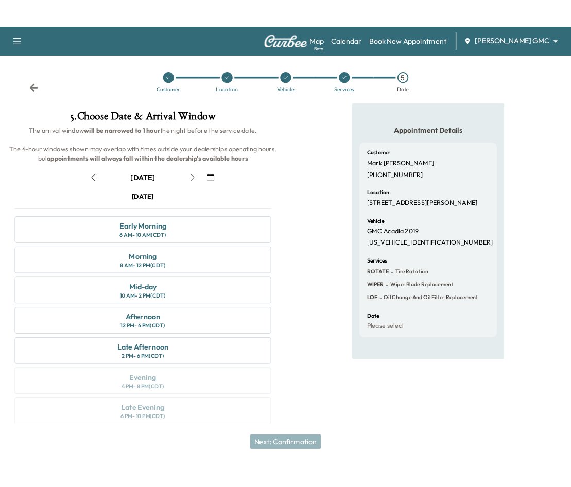
scroll to position [8, 0]
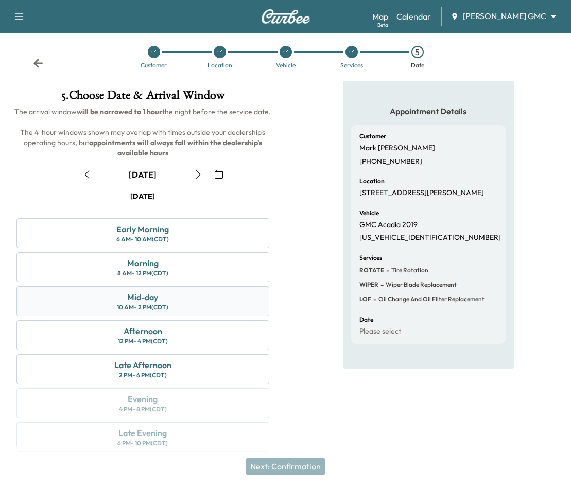
click at [181, 298] on div "Mid-day 10 AM - 2 PM (CDT)" at bounding box center [142, 301] width 253 height 30
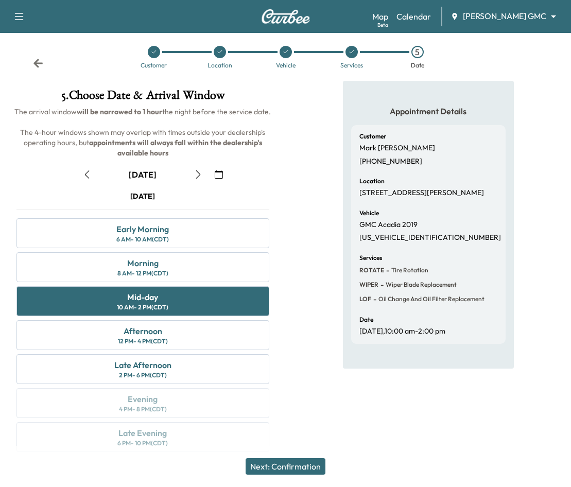
click at [300, 465] on button "Next: Confirmation" at bounding box center [285, 466] width 80 height 16
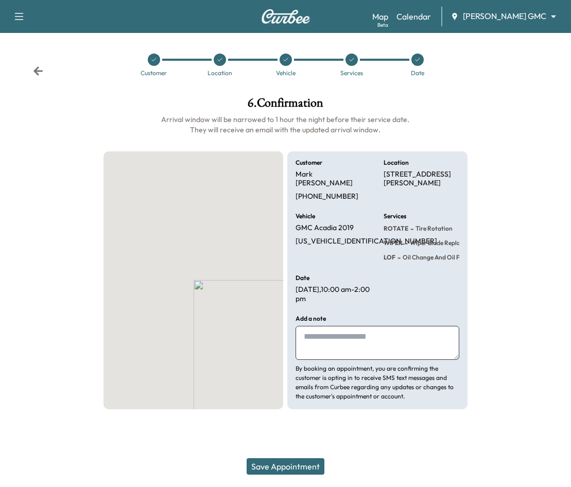
scroll to position [0, 0]
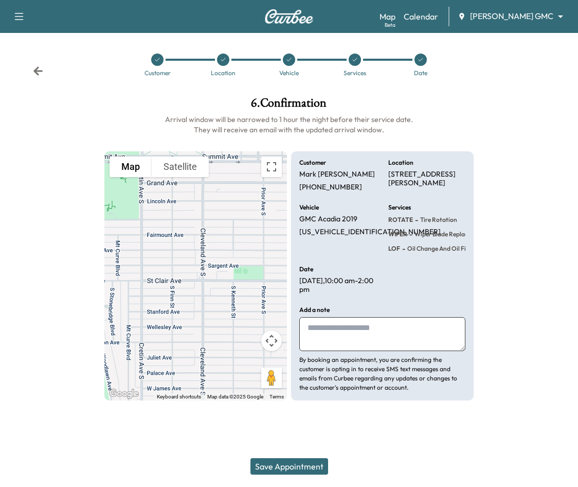
click at [362, 333] on textarea at bounding box center [383, 334] width 166 height 34
click at [320, 327] on textarea at bounding box center [383, 334] width 166 height 34
click at [345, 331] on textarea at bounding box center [383, 334] width 166 height 34
click at [432, 330] on textarea "**********" at bounding box center [383, 334] width 166 height 34
type textarea "**********"
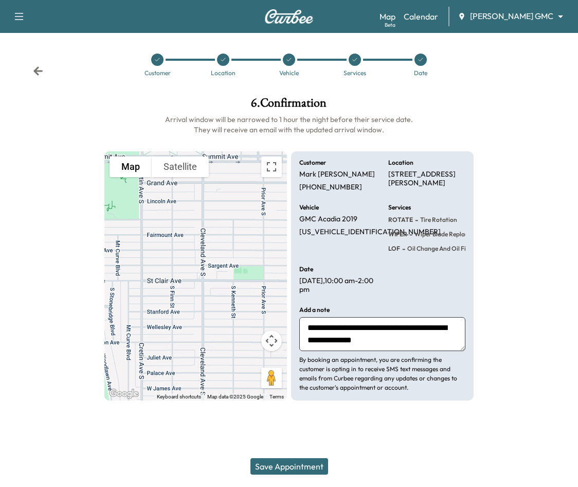
click at [298, 467] on button "Save Appointment" at bounding box center [290, 466] width 78 height 16
